Goal: Transaction & Acquisition: Purchase product/service

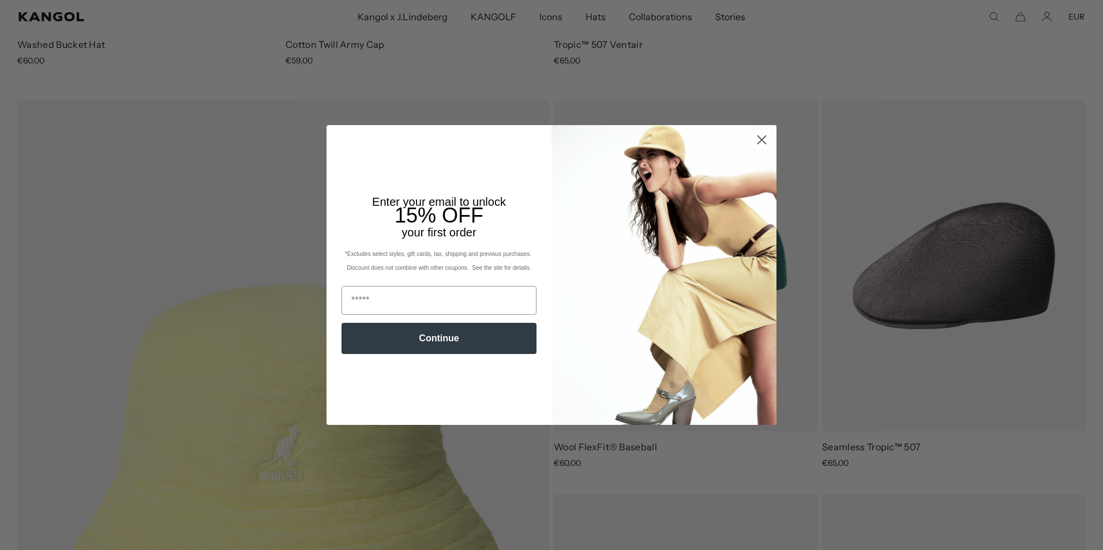
click at [753, 142] on circle "Close dialog" at bounding box center [761, 139] width 19 height 19
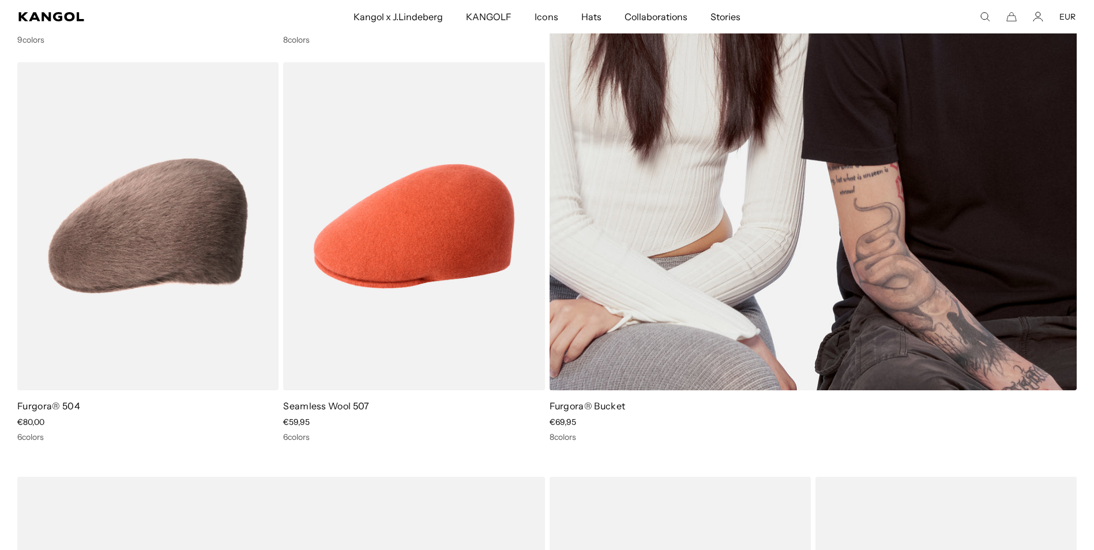
scroll to position [2134, 0]
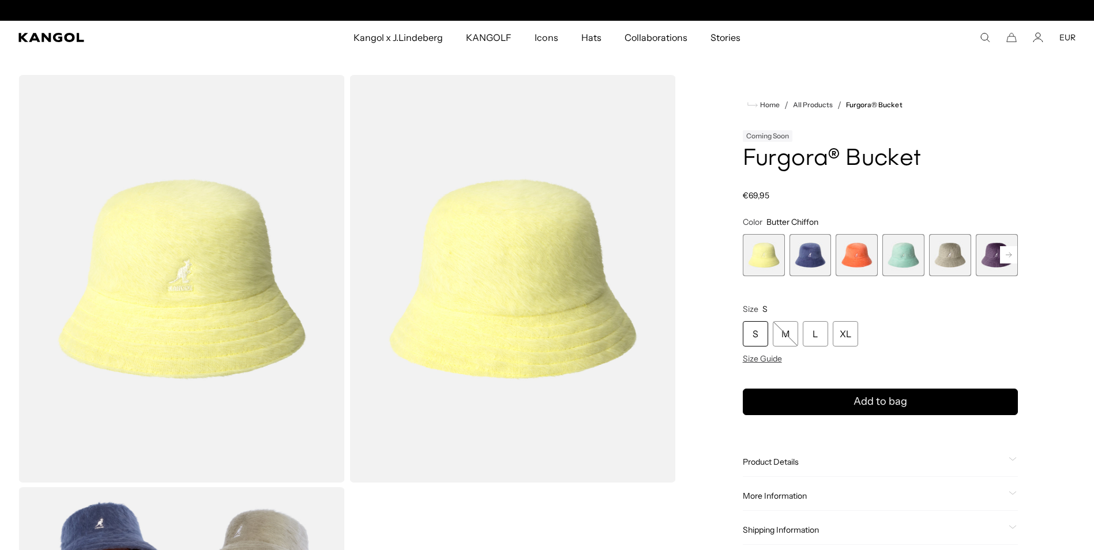
scroll to position [0, 238]
click at [992, 258] on span "6 of 10" at bounding box center [997, 255] width 42 height 42
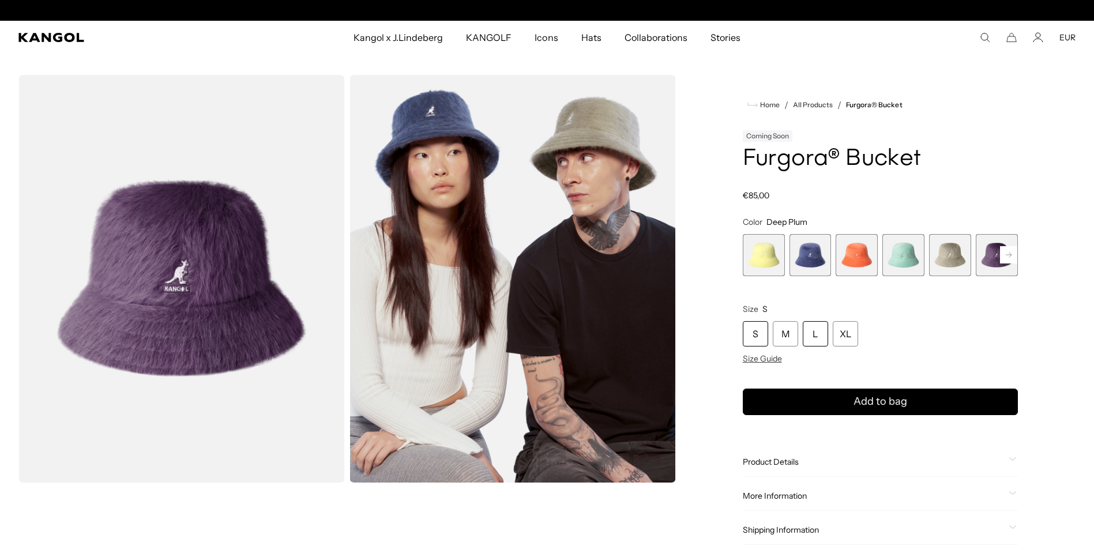
scroll to position [0, 238]
click at [851, 329] on div "XL" at bounding box center [845, 333] width 25 height 25
click at [847, 329] on div "XL" at bounding box center [845, 333] width 25 height 25
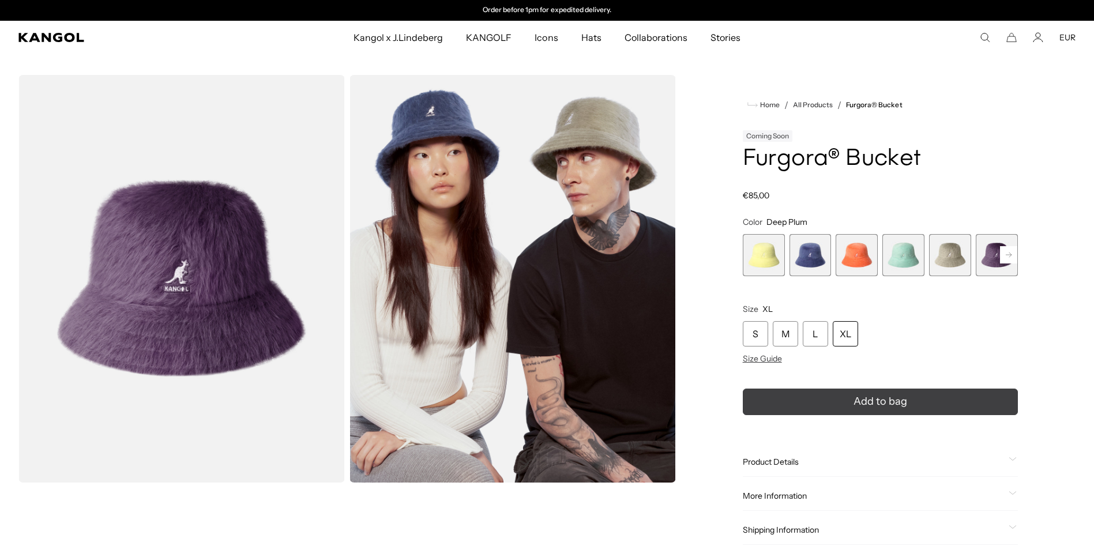
click at [868, 401] on span "Add to bag" at bounding box center [881, 402] width 54 height 16
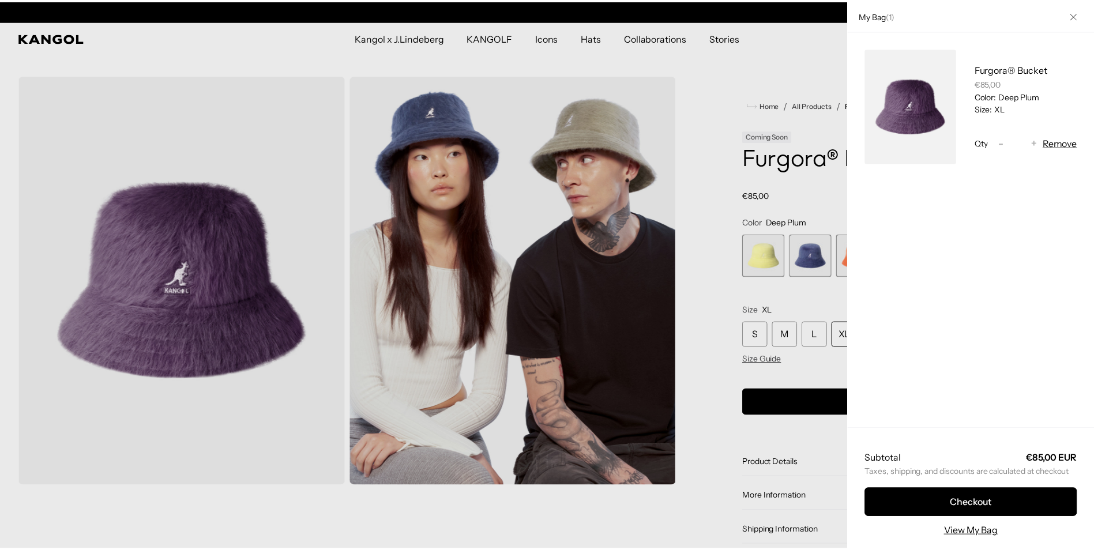
scroll to position [0, 0]
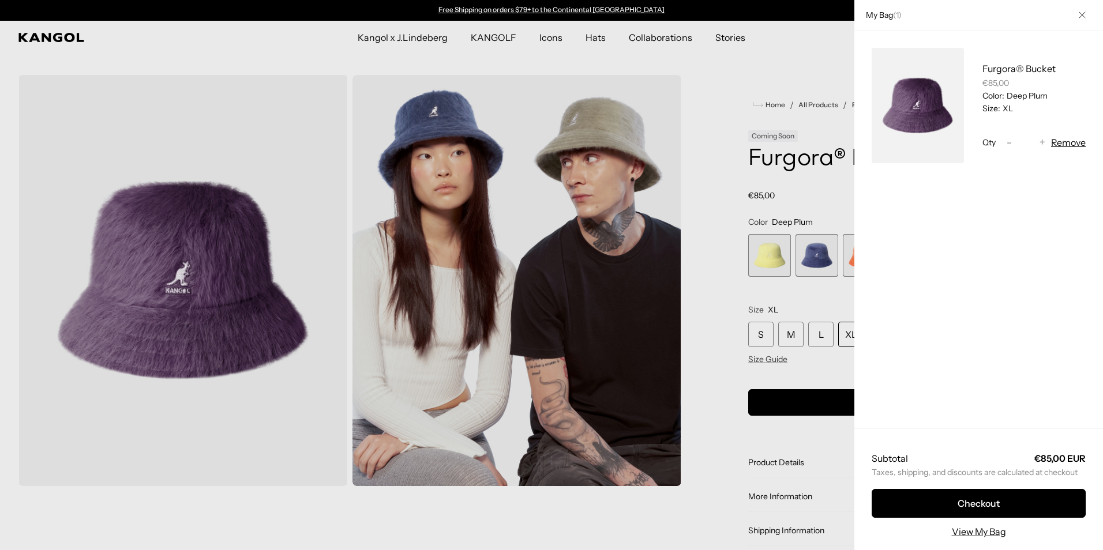
click at [312, 40] on div at bounding box center [551, 275] width 1103 height 550
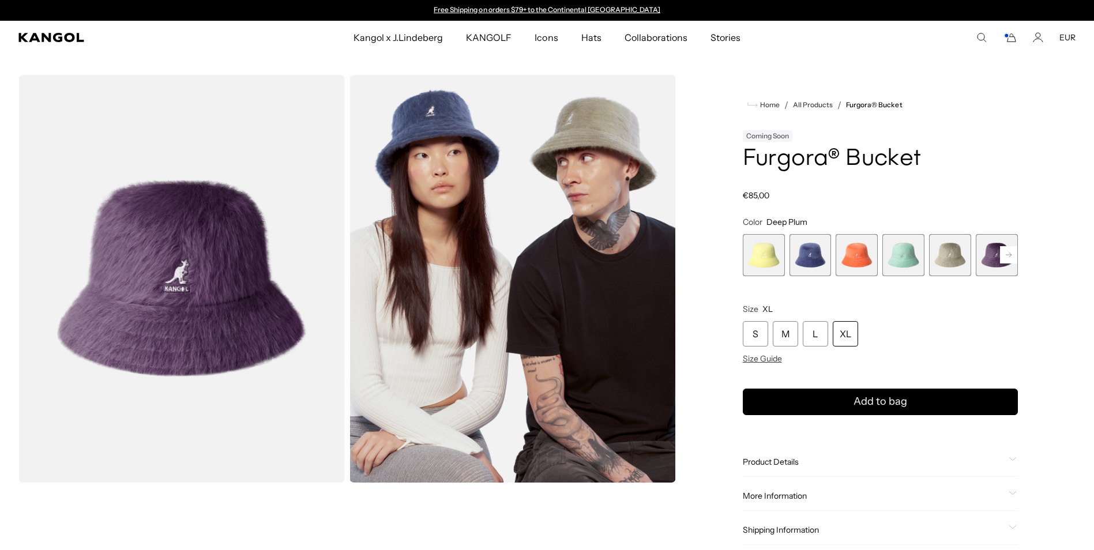
click at [8, 100] on div "Loading... Home / All Products / Furgora® Bucket Coming Soon Furgora® Bucket Re…" at bounding box center [547, 321] width 1094 height 493
